Goal: Check status

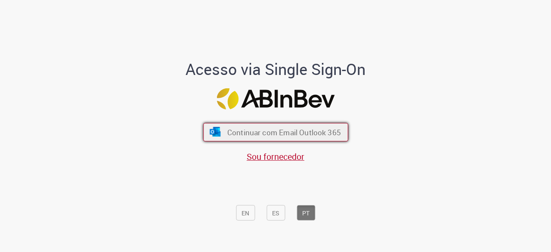
click at [308, 140] on button "Continuar com Email Outlook 365" at bounding box center [275, 132] width 145 height 19
click at [277, 134] on span "Continuar com Email Outlook 365" at bounding box center [284, 133] width 114 height 10
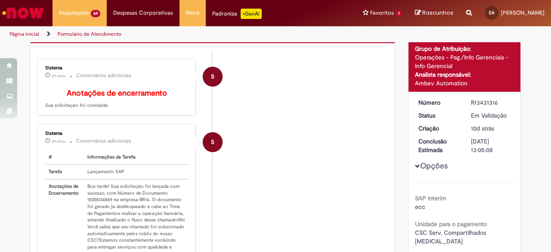
scroll to position [72, 0]
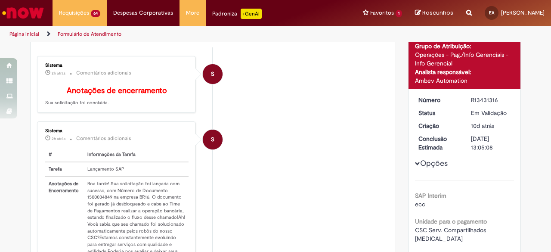
click at [105, 200] on td "Boa tarde! Sua solicitação foi lançada com sucesso, com Número de Documento 150…" at bounding box center [136, 228] width 105 height 102
copy td "1500034849"
